Goal: Task Accomplishment & Management: Use online tool/utility

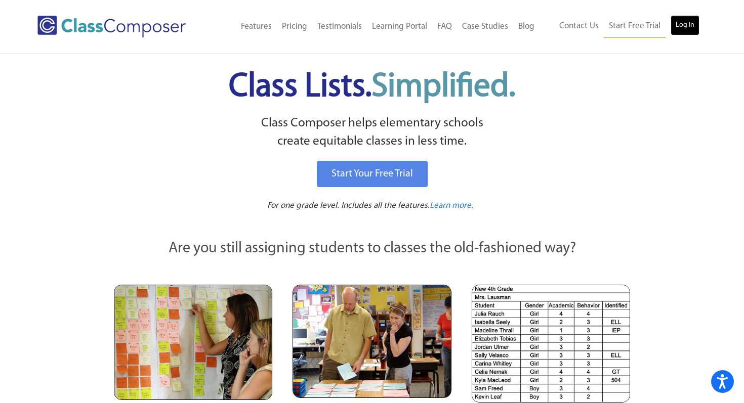
click at [678, 27] on link "Log In" at bounding box center [684, 25] width 29 height 20
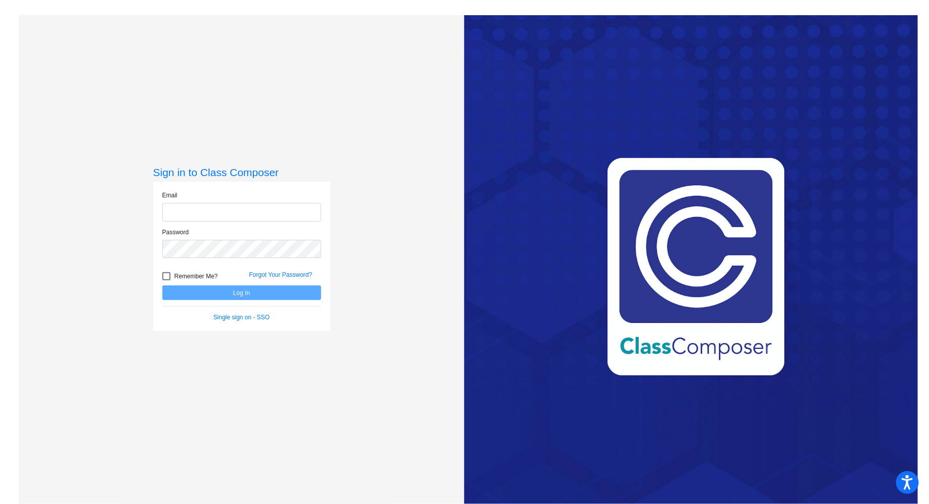
type input "edavis@sd25.org"
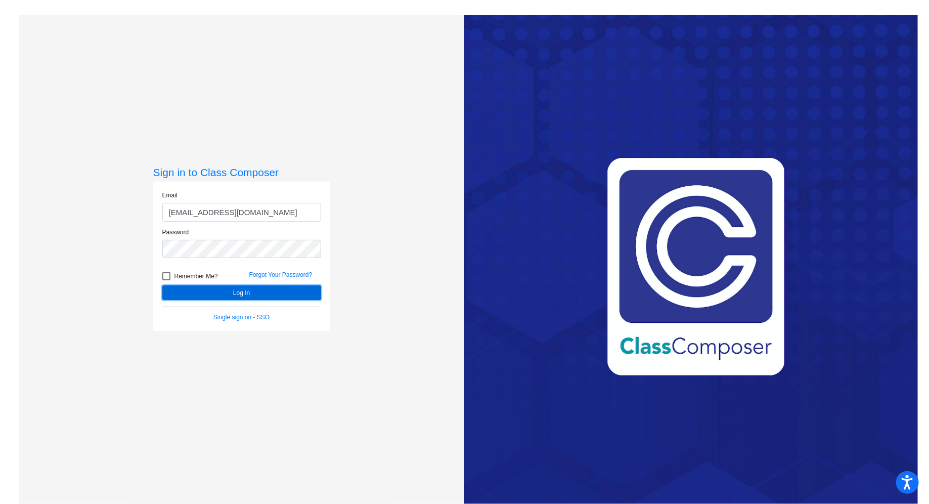
click at [261, 289] on button "Log In" at bounding box center [241, 292] width 159 height 15
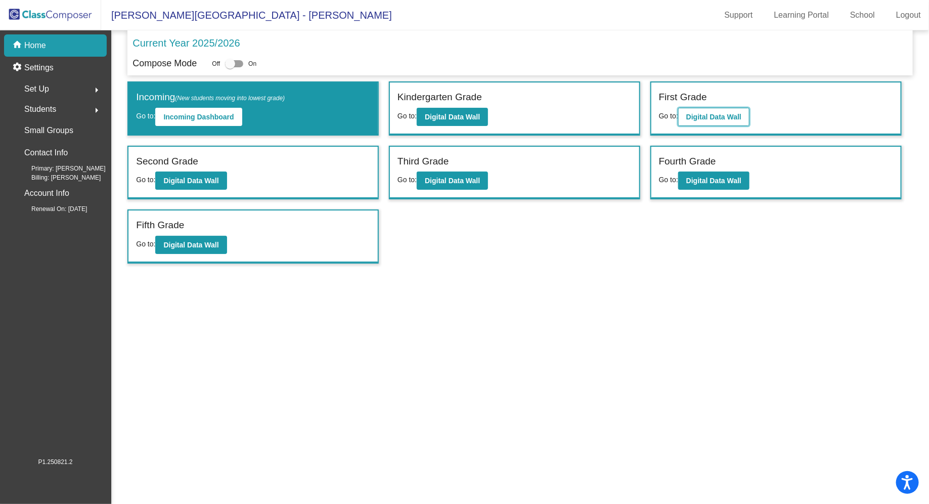
click at [725, 115] on b "Digital Data Wall" at bounding box center [713, 117] width 55 height 8
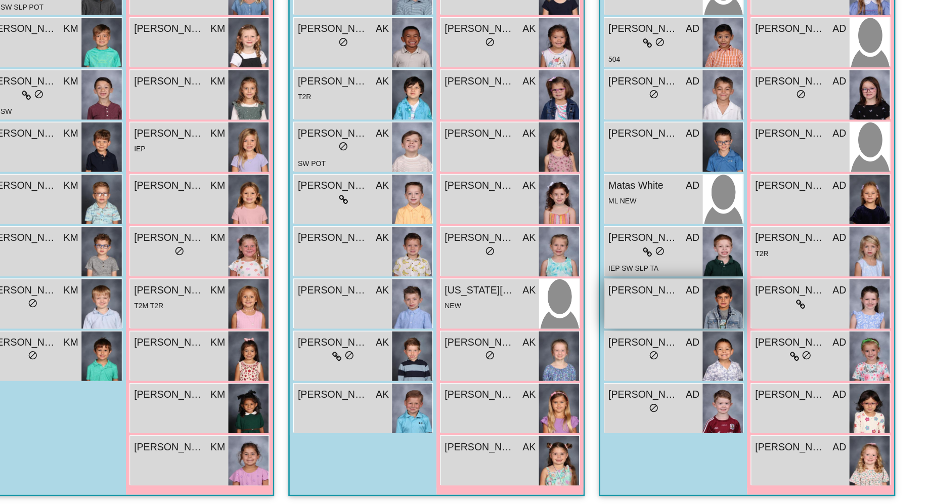
scroll to position [239, 0]
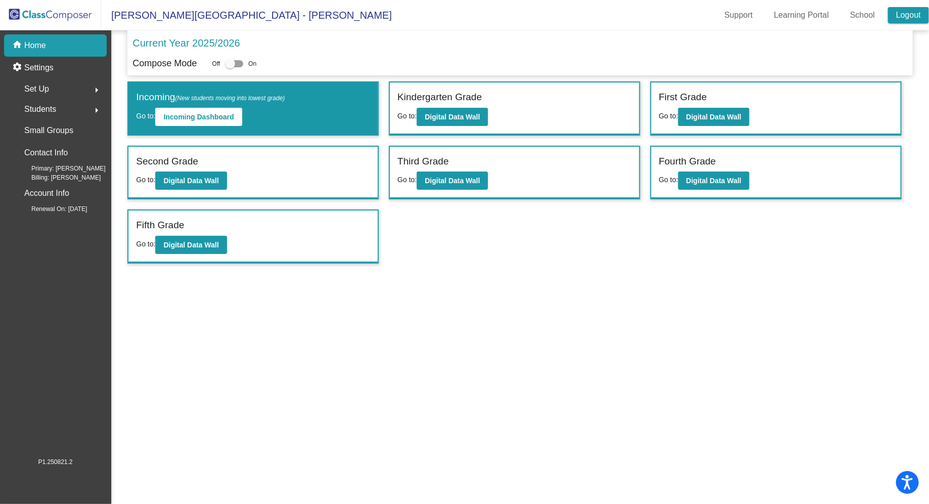
click at [905, 19] on link "Logout" at bounding box center [908, 15] width 41 height 16
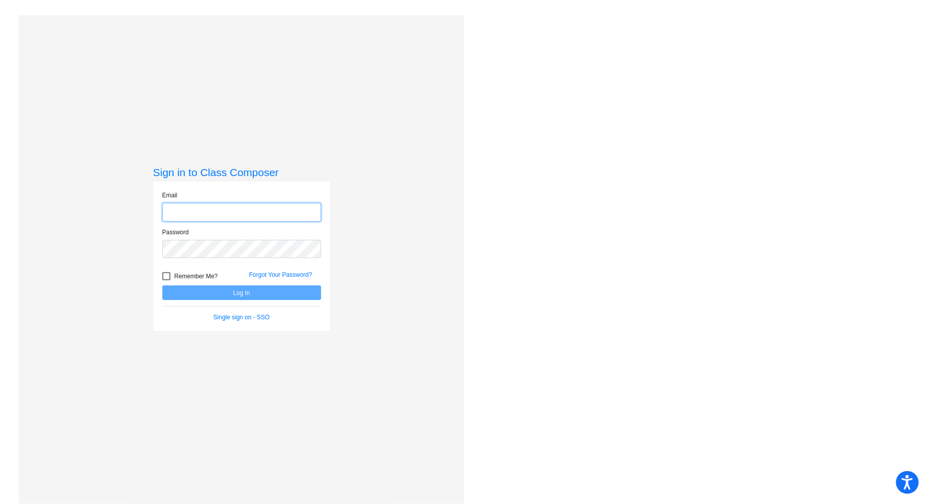
type input "edavis@sd25.org"
